Goal: Find specific page/section: Find specific page/section

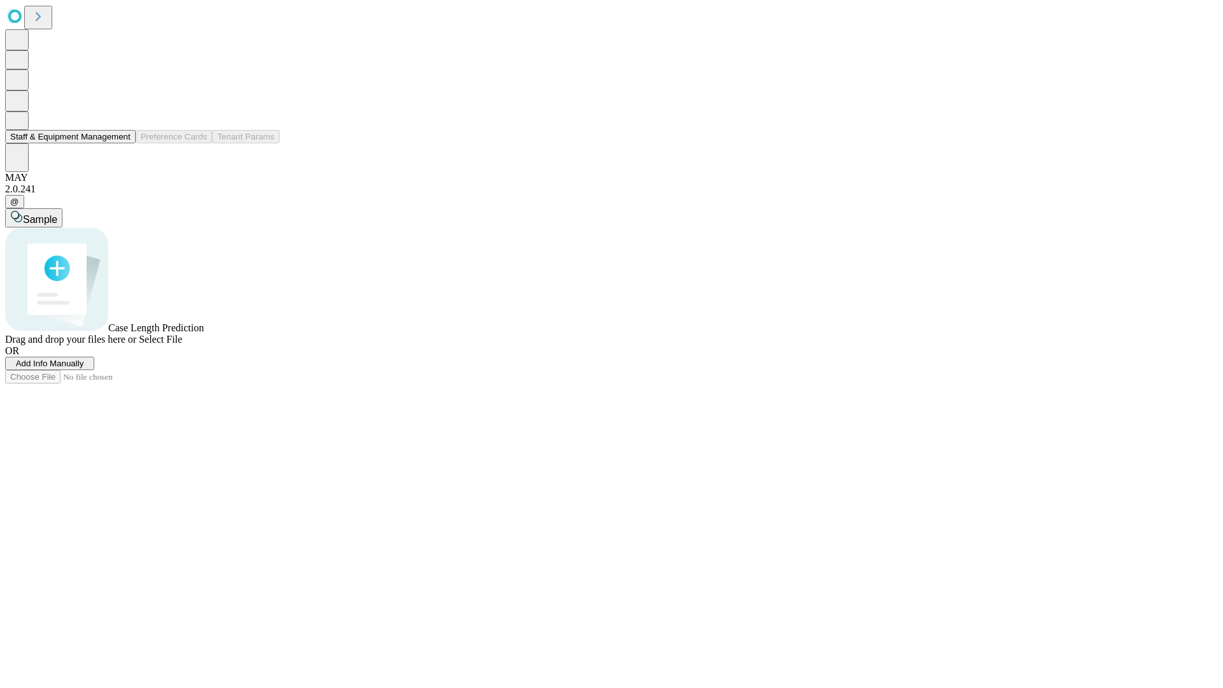
click at [122, 143] on button "Staff & Equipment Management" at bounding box center [70, 136] width 131 height 13
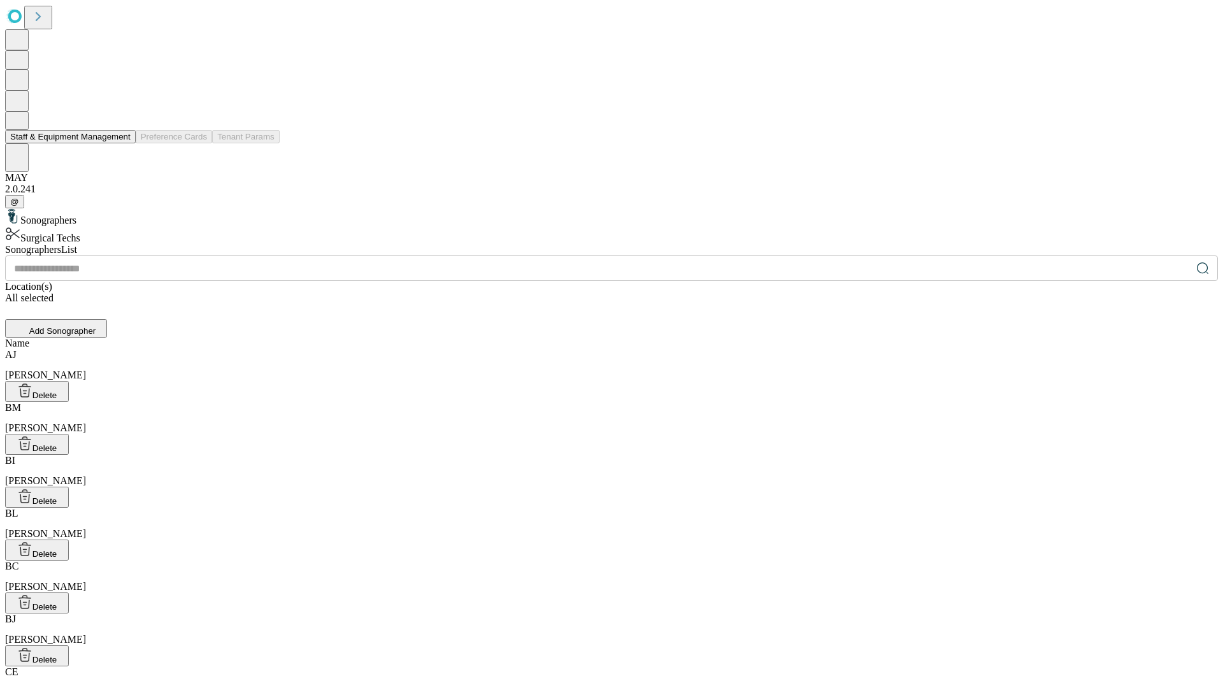
click at [122, 143] on button "Staff & Equipment Management" at bounding box center [70, 136] width 131 height 13
